Goal: Check status: Check status

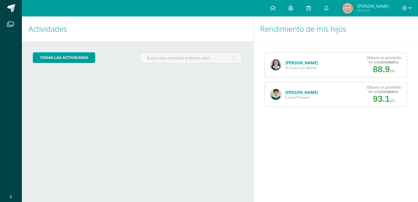
click at [310, 64] on link "[PERSON_NAME]" at bounding box center [301, 62] width 33 height 5
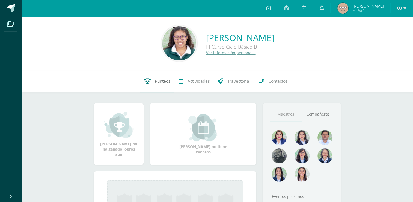
click at [151, 77] on link "Punteos" at bounding box center [157, 81] width 34 height 22
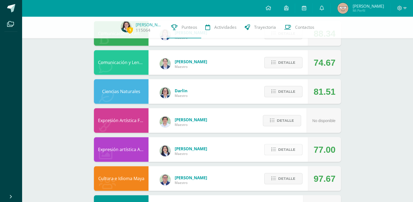
scroll to position [262, 0]
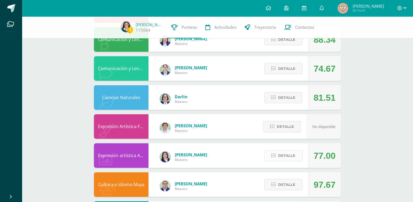
click at [280, 154] on span "Detalle" at bounding box center [286, 155] width 17 height 10
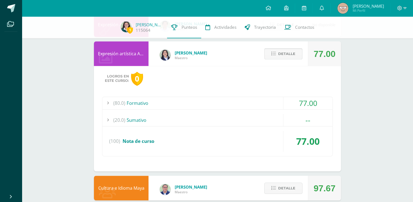
scroll to position [364, 0]
click at [195, 123] on div "(20.0) [GEOGRAPHIC_DATA]" at bounding box center [217, 119] width 230 height 12
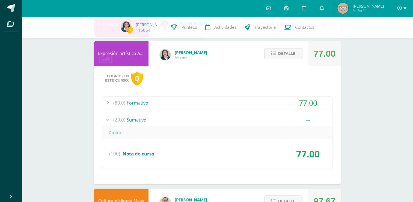
click at [195, 123] on div "(20.0) [GEOGRAPHIC_DATA]" at bounding box center [217, 119] width 230 height 12
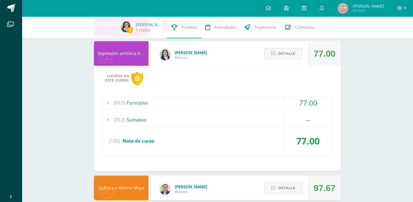
click at [180, 101] on div "(80.0) Formativo" at bounding box center [217, 102] width 230 height 12
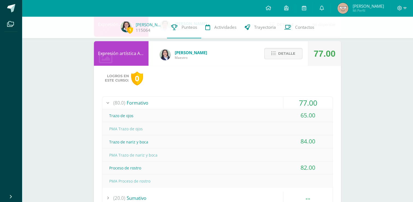
click at [181, 102] on div "(80.0) Formativo" at bounding box center [217, 102] width 230 height 12
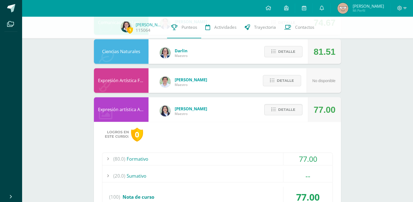
scroll to position [308, 0]
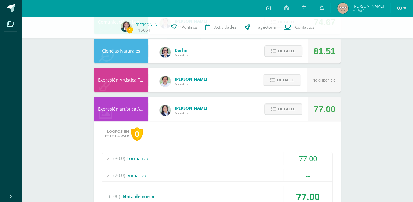
click at [283, 107] on span "Detalle" at bounding box center [286, 109] width 17 height 10
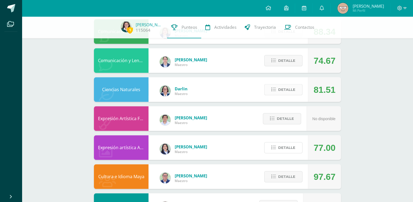
scroll to position [266, 0]
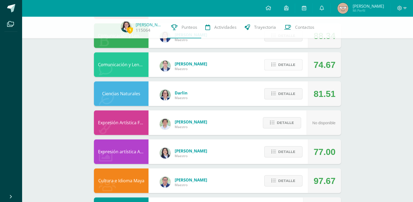
click at [285, 63] on span "Detalle" at bounding box center [286, 65] width 17 height 10
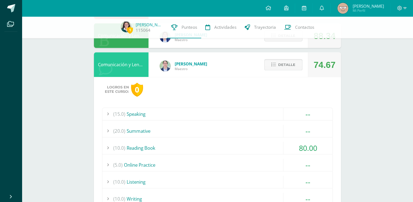
click at [285, 63] on button "Detalle" at bounding box center [284, 64] width 38 height 11
